Goal: Find contact information: Find contact information

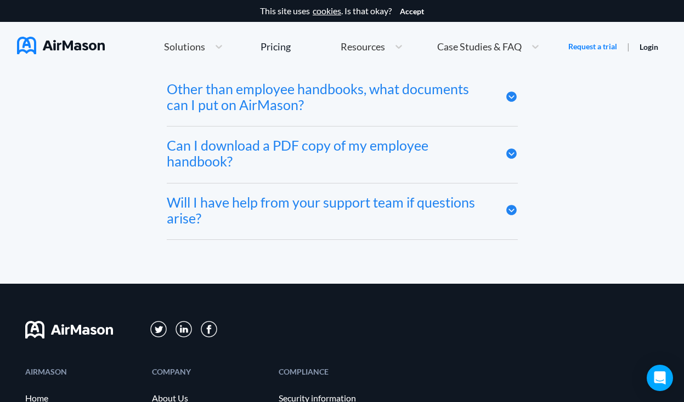
scroll to position [5445, 0]
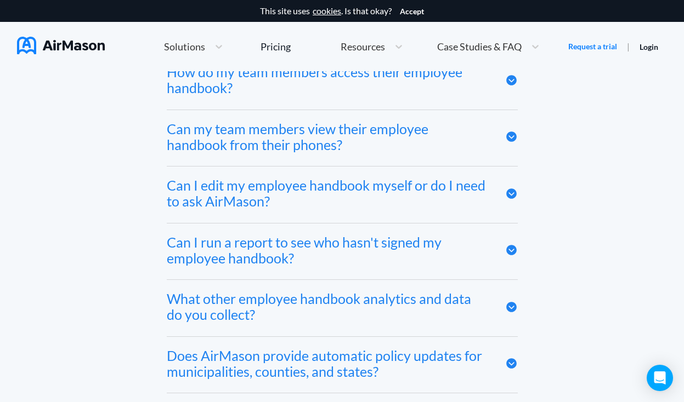
click at [375, 50] on span "Resources" at bounding box center [362, 47] width 44 height 10
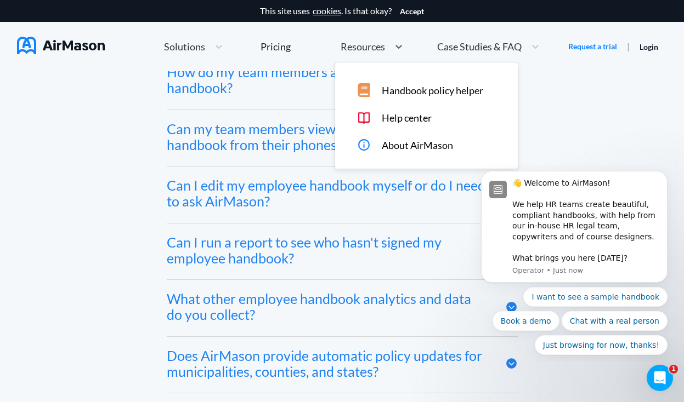
scroll to position [0, 0]
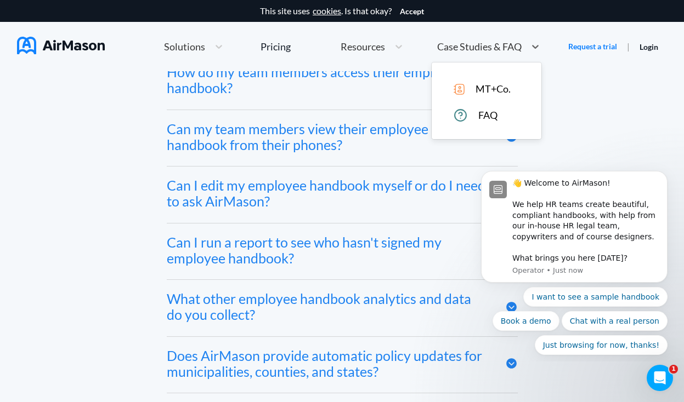
click at [438, 47] on span "Case Studies & FAQ" at bounding box center [479, 47] width 84 height 10
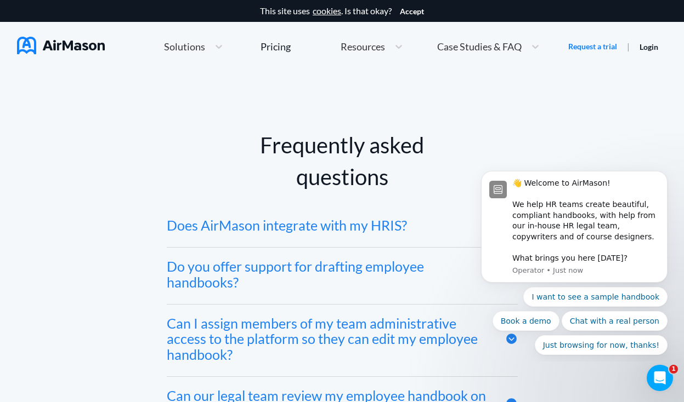
click at [305, 50] on div "Home Employee Handbook Builder Automated Policy Updates Solutions Pricing About…" at bounding box center [351, 47] width 433 height 24
click at [189, 50] on span "Solutions" at bounding box center [184, 47] width 41 height 10
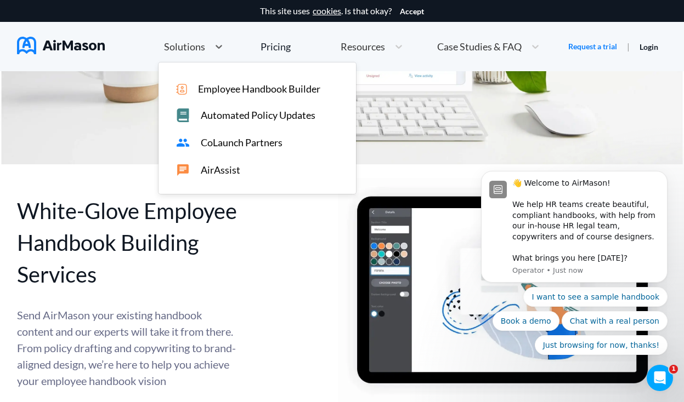
click at [189, 50] on span "Solutions" at bounding box center [184, 47] width 41 height 10
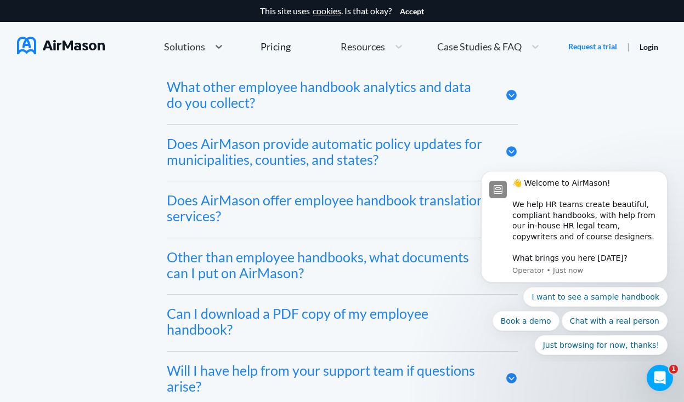
scroll to position [6036, 0]
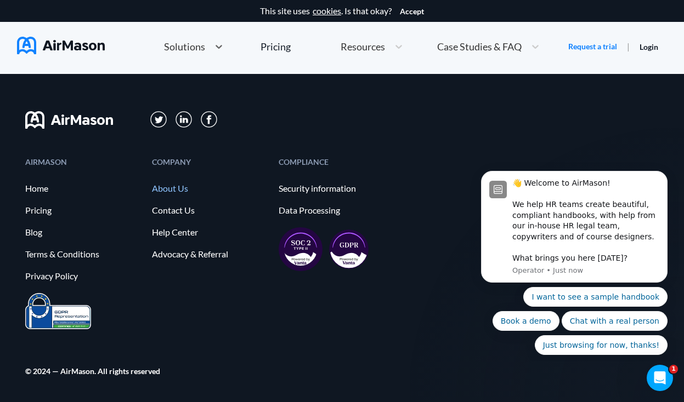
click at [169, 184] on link "About Us" at bounding box center [210, 189] width 116 height 10
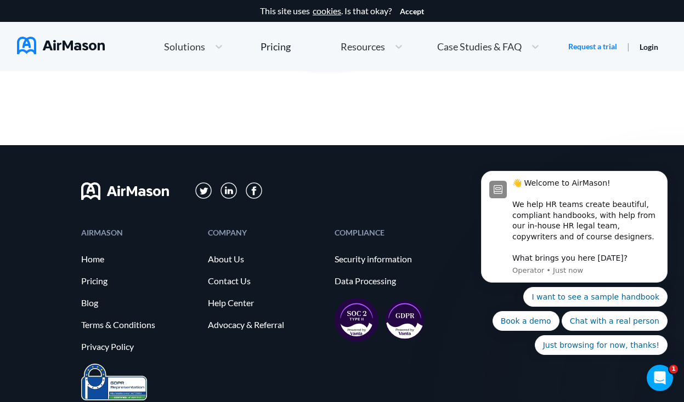
scroll to position [1250, 0]
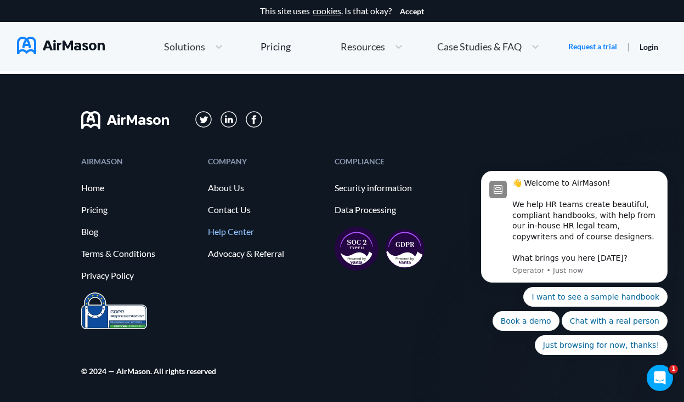
click at [245, 237] on link "Help Center" at bounding box center [266, 232] width 116 height 10
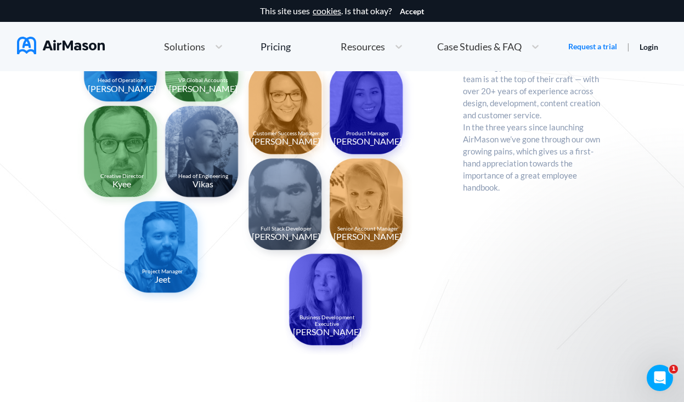
click at [130, 161] on img at bounding box center [122, 154] width 91 height 110
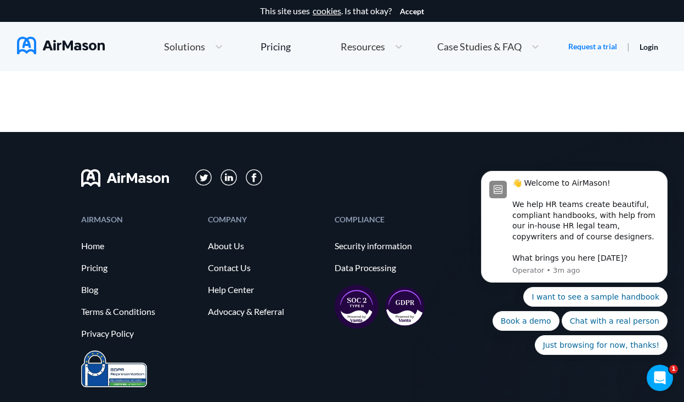
scroll to position [1193, 0]
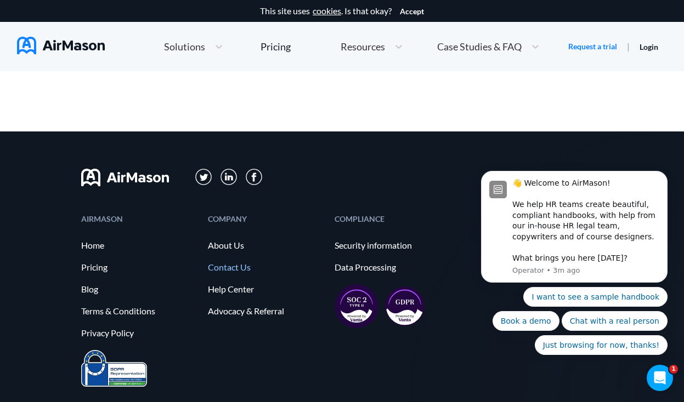
click at [231, 264] on link "Contact Us" at bounding box center [266, 268] width 116 height 10
